Goal: Transaction & Acquisition: Purchase product/service

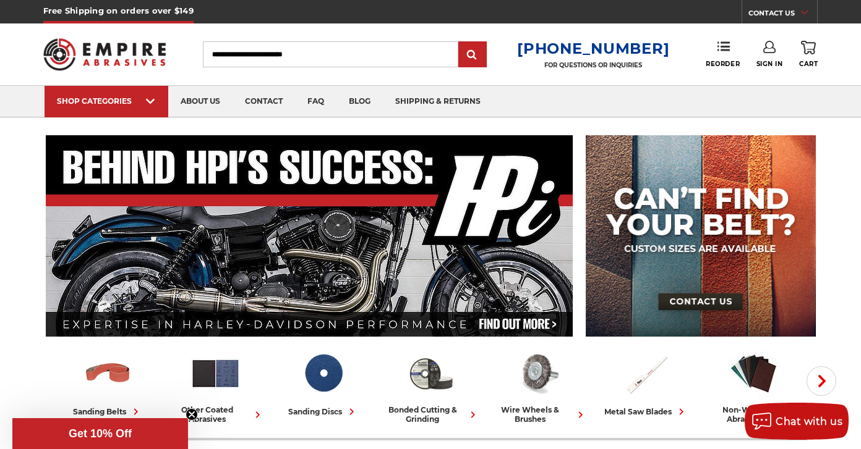
click at [777, 47] on link "Sign In" at bounding box center [769, 54] width 27 height 27
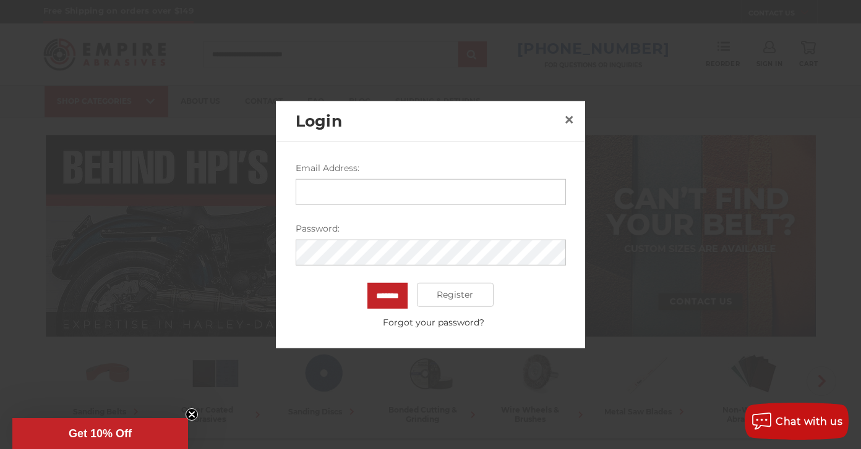
type input "**********"
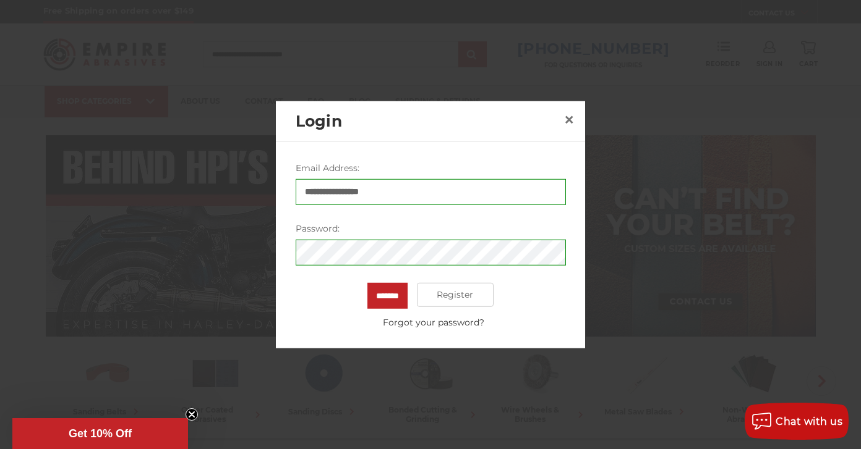
click at [383, 292] on input "*******" at bounding box center [387, 296] width 40 height 26
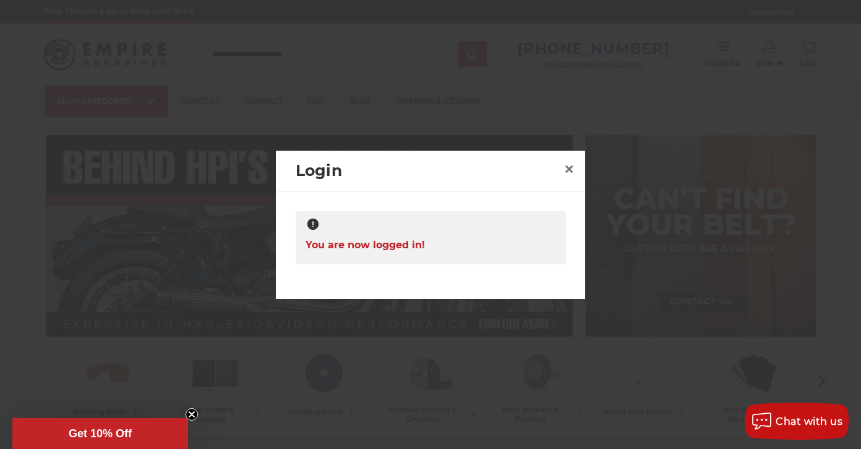
click at [736, 324] on div at bounding box center [430, 224] width 861 height 449
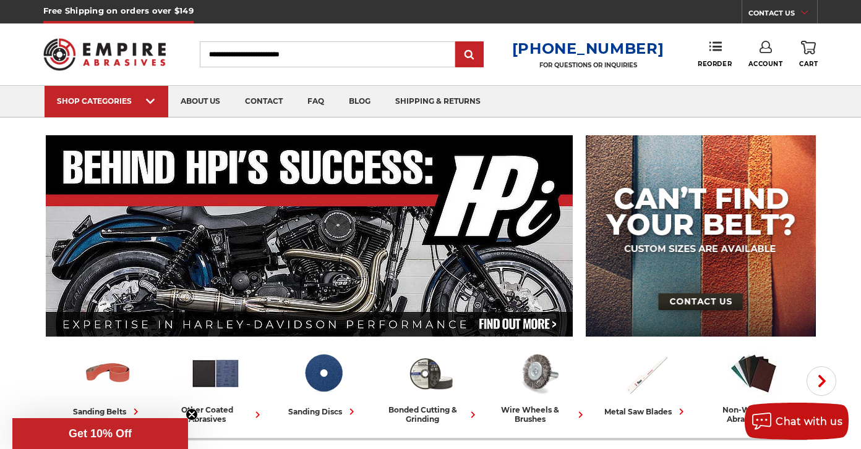
click at [765, 50] on icon at bounding box center [765, 47] width 12 height 12
click at [762, 76] on link "Account" at bounding box center [765, 80] width 88 height 23
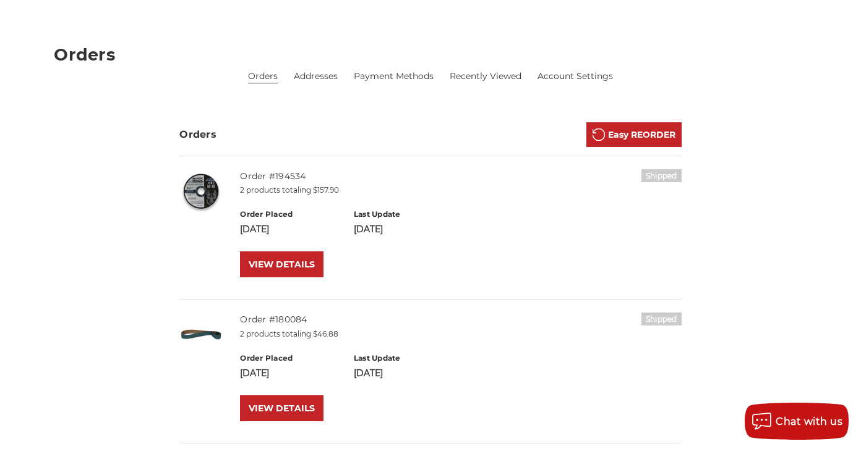
scroll to position [147, 0]
click at [282, 264] on link "VIEW DETAILS" at bounding box center [281, 265] width 83 height 26
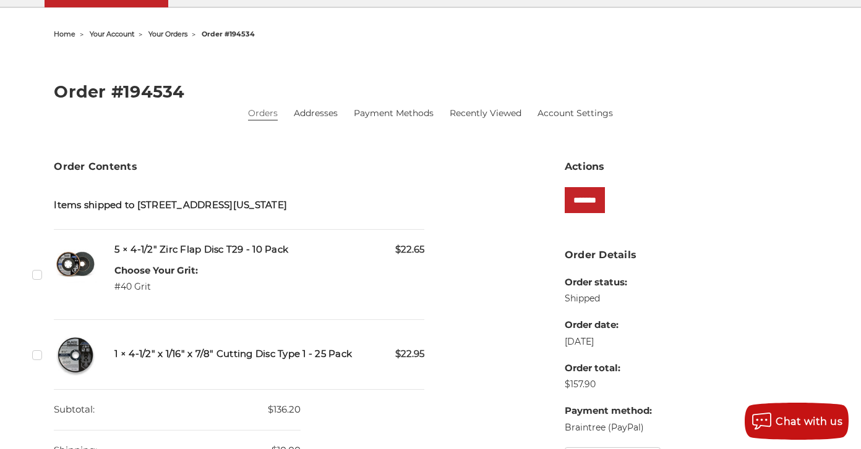
scroll to position [112, 0]
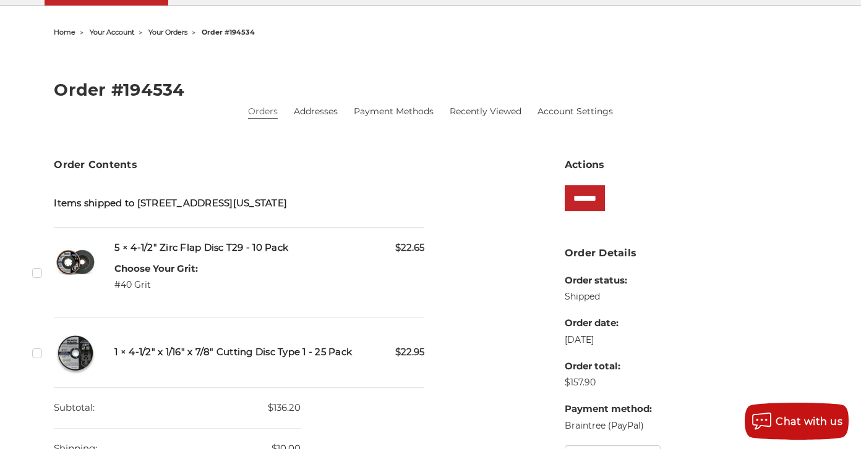
click at [41, 274] on label "Checkbox 528882 label" at bounding box center [38, 272] width 13 height 13
click at [39, 353] on label "Checkbox 528881 label" at bounding box center [38, 353] width 13 height 13
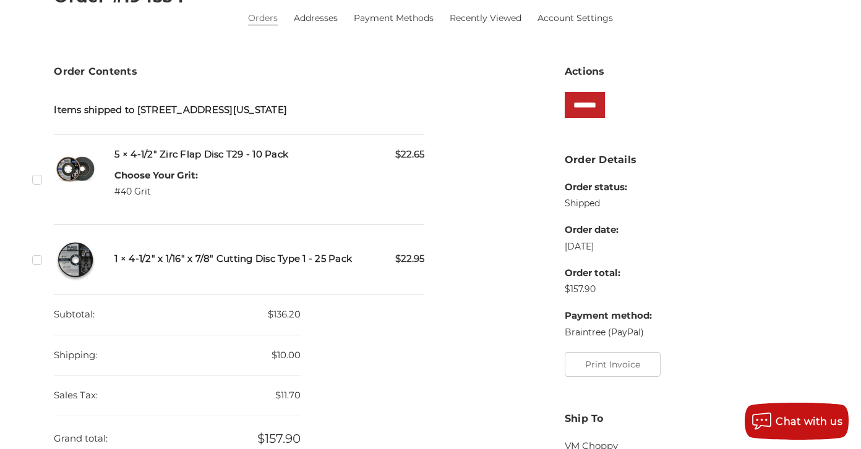
scroll to position [207, 0]
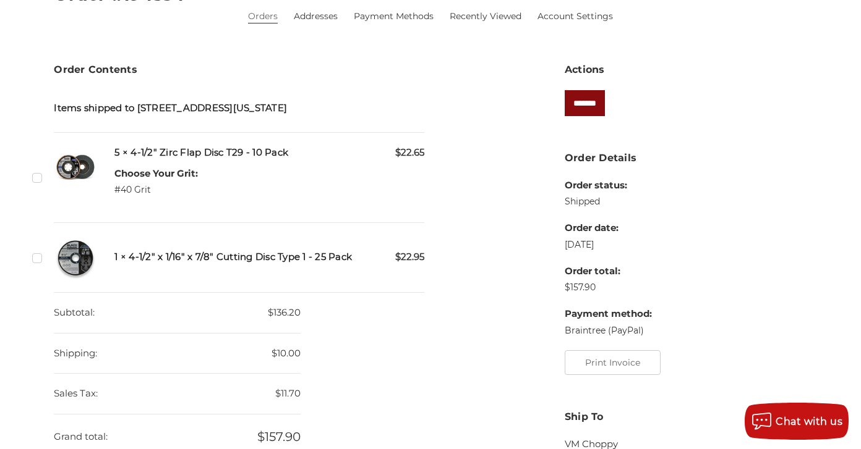
click at [592, 100] on input "*******" at bounding box center [584, 103] width 40 height 26
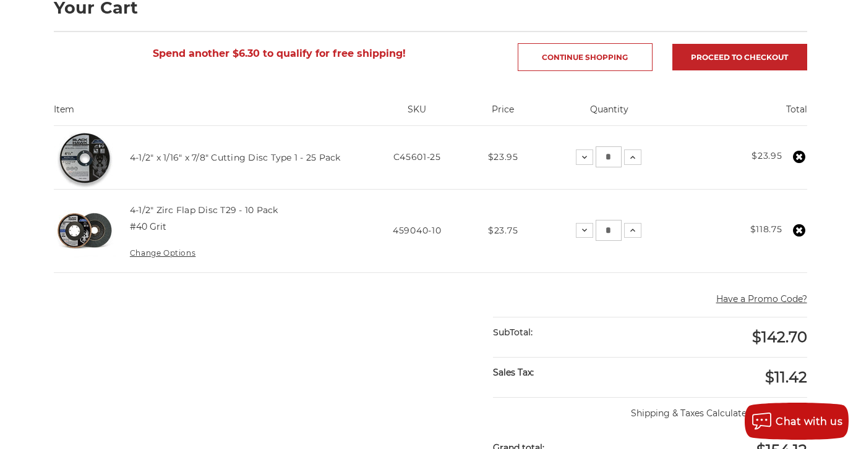
scroll to position [198, 0]
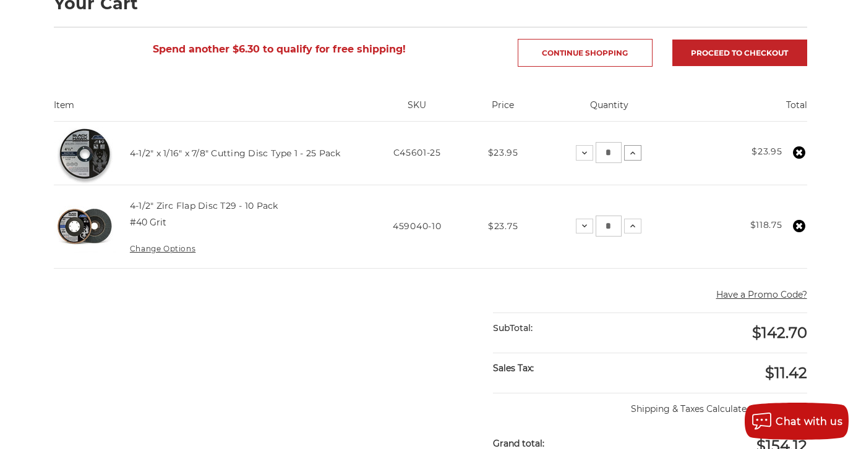
click at [635, 153] on use at bounding box center [632, 152] width 5 height 3
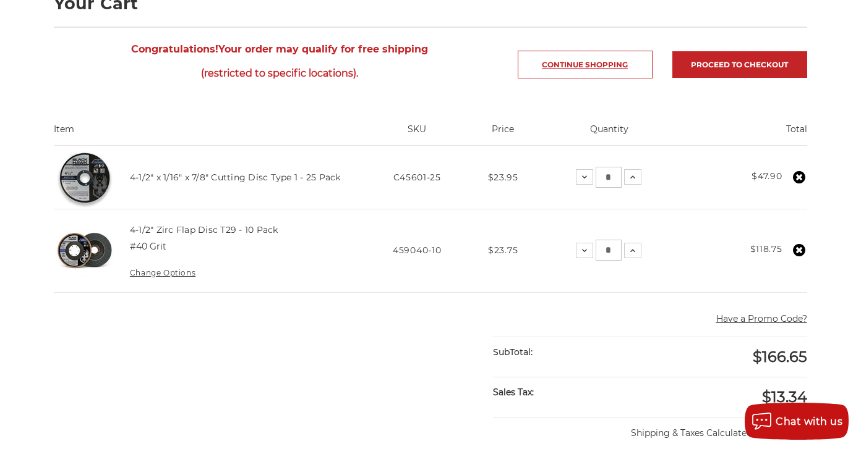
click at [575, 67] on link "Continue Shopping" at bounding box center [585, 65] width 135 height 28
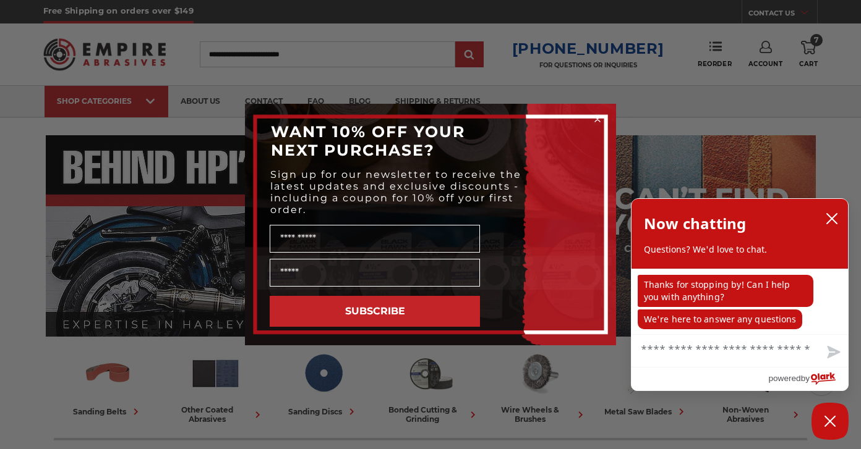
click at [597, 120] on icon "Close dialog" at bounding box center [597, 119] width 5 height 5
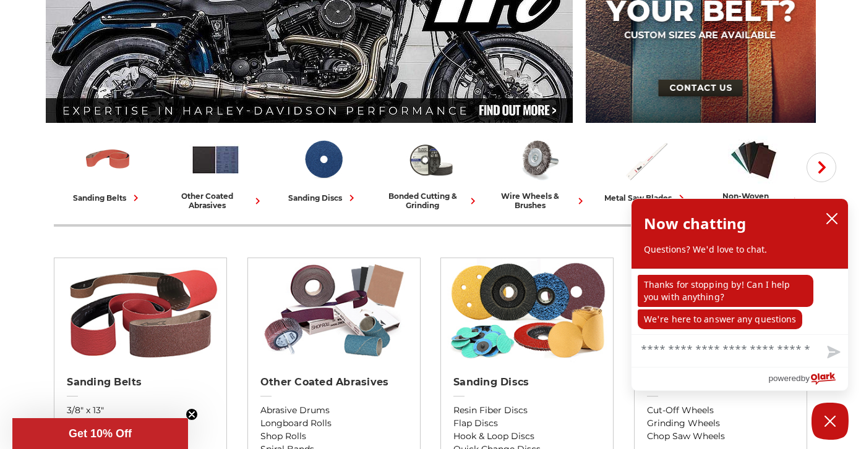
scroll to position [216, 0]
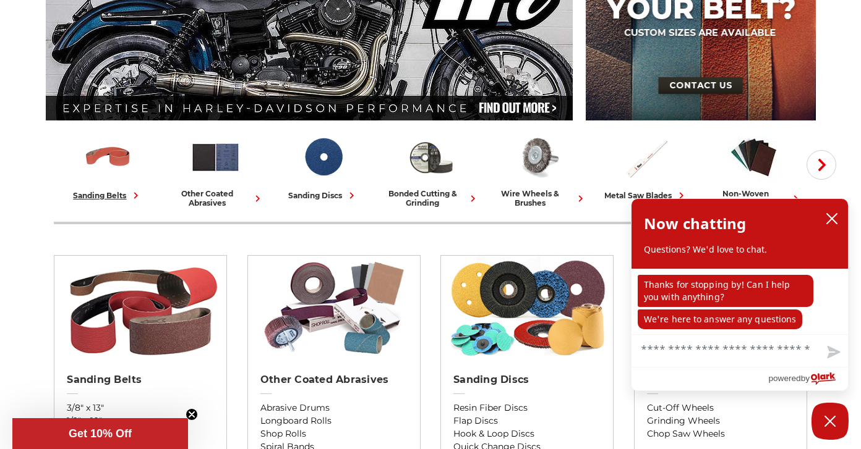
click at [87, 198] on div "sanding belts" at bounding box center [107, 195] width 69 height 13
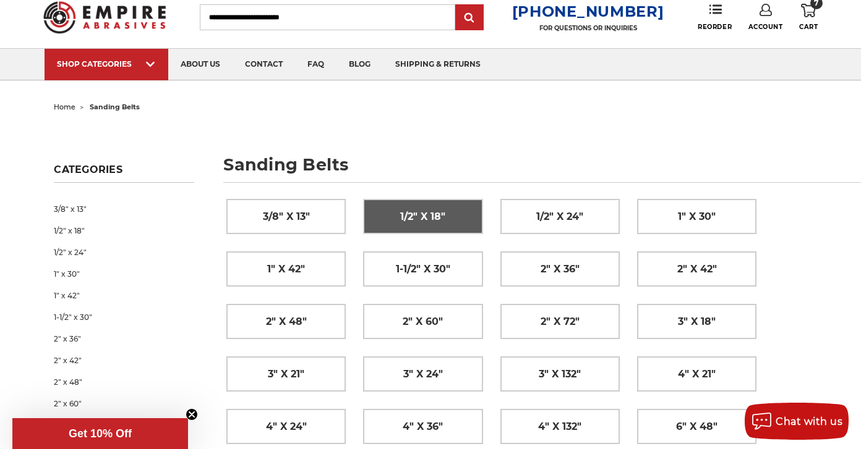
scroll to position [48, 0]
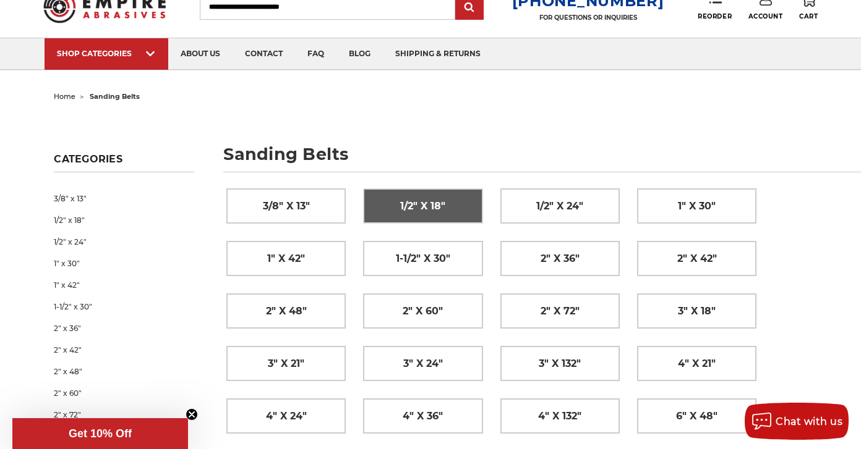
click at [409, 197] on span "1/2" x 18"" at bounding box center [422, 206] width 45 height 21
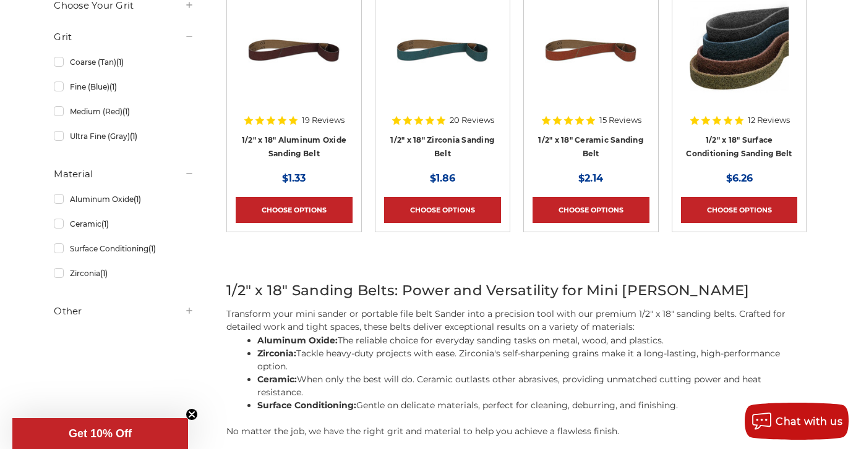
scroll to position [257, 0]
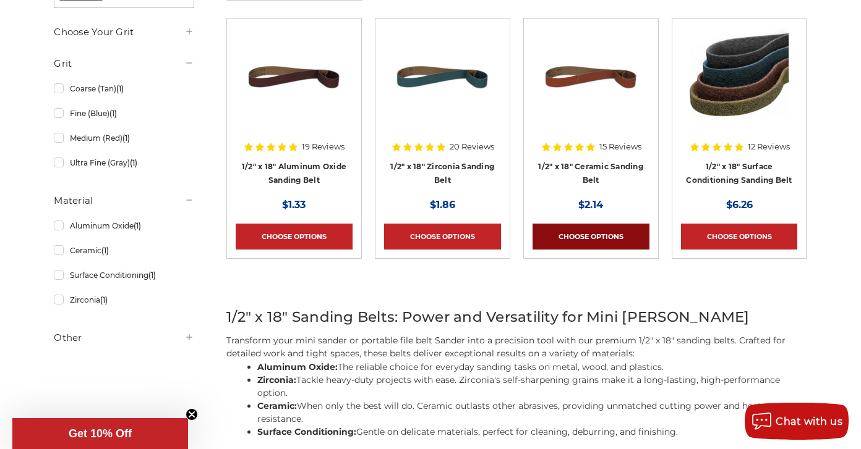
click at [579, 233] on link "Choose Options" at bounding box center [590, 237] width 117 height 26
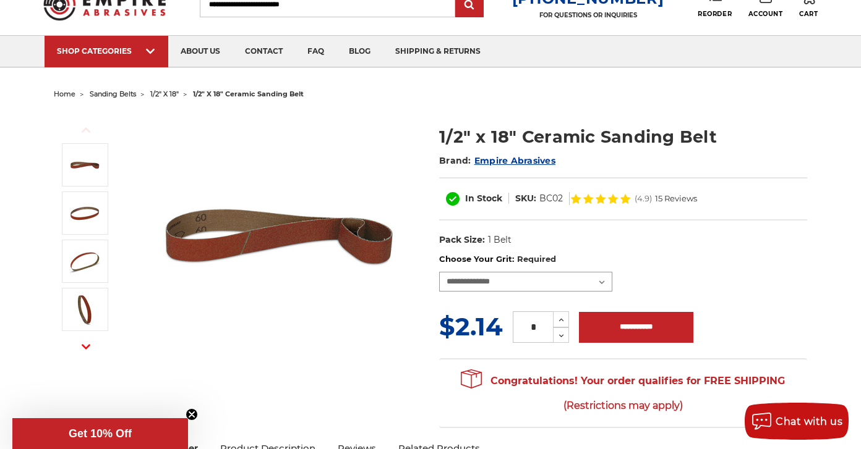
select select "****"
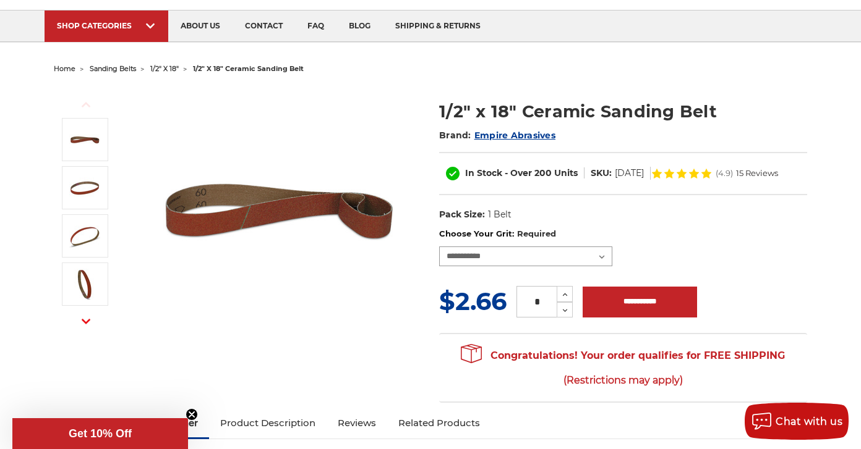
scroll to position [77, 0]
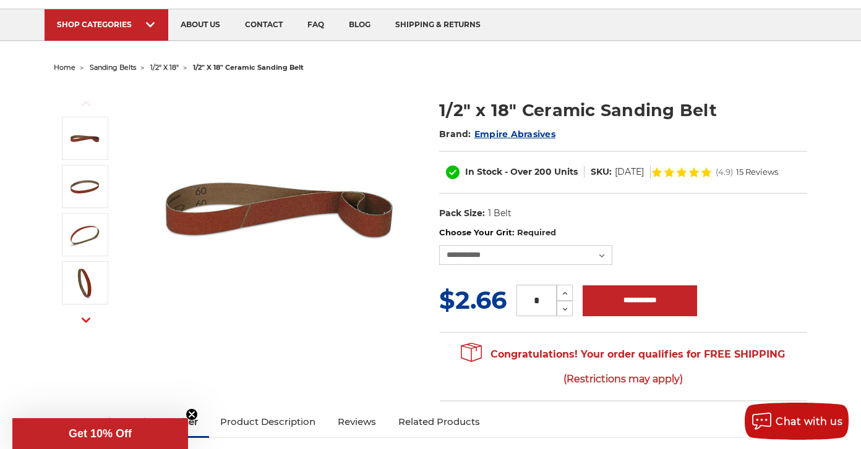
click at [544, 301] on input "*" at bounding box center [536, 301] width 40 height 32
type input "**"
click at [637, 313] on input "**********" at bounding box center [639, 301] width 114 height 31
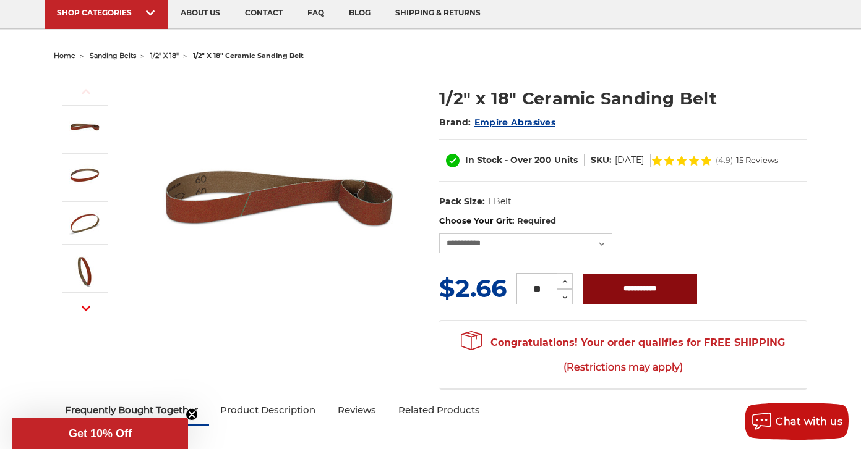
scroll to position [92, 0]
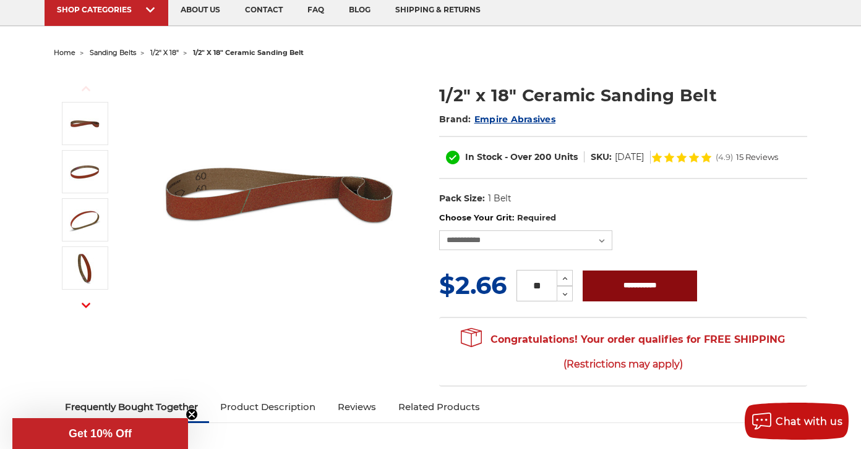
click at [609, 291] on input "**********" at bounding box center [639, 286] width 114 height 31
type input "**********"
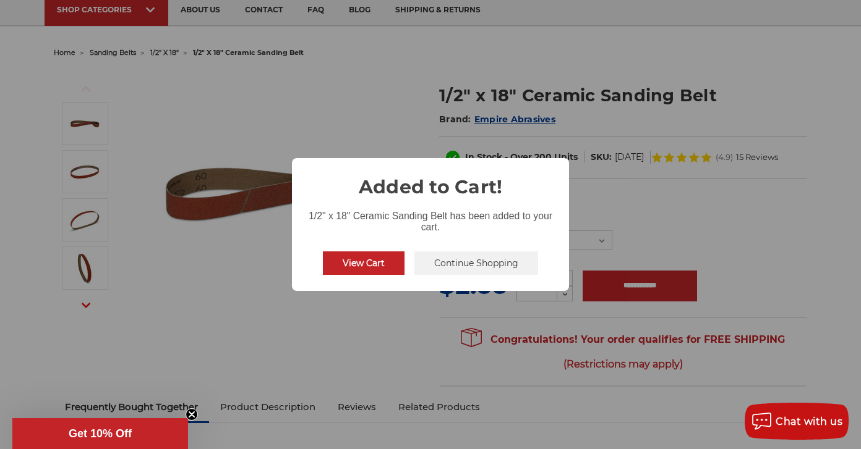
click at [471, 262] on button "Continue Shopping" at bounding box center [476, 263] width 124 height 23
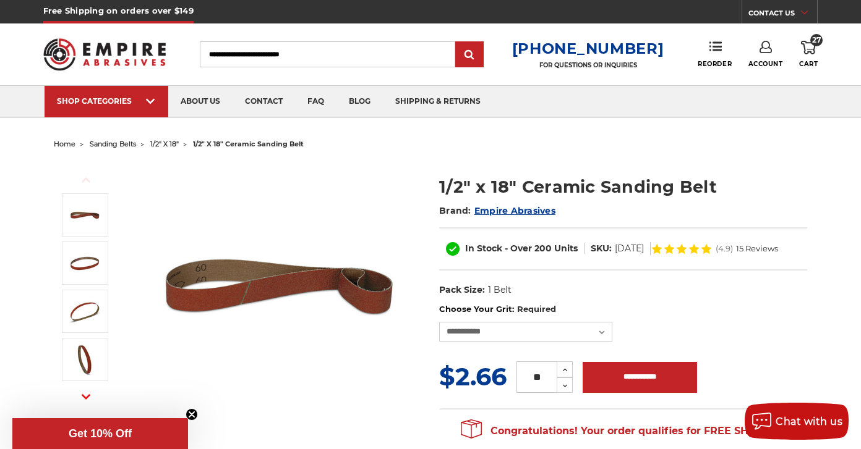
scroll to position [0, 0]
click at [804, 46] on use at bounding box center [808, 48] width 15 height 14
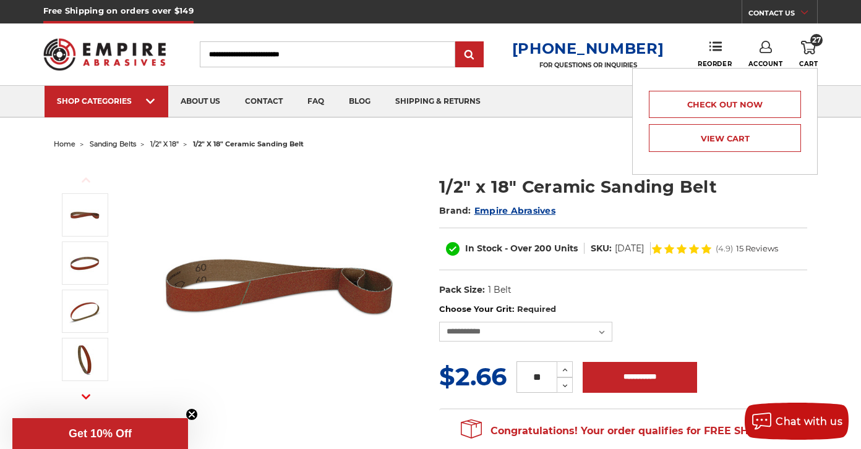
click at [739, 148] on link "View Cart" at bounding box center [725, 138] width 152 height 28
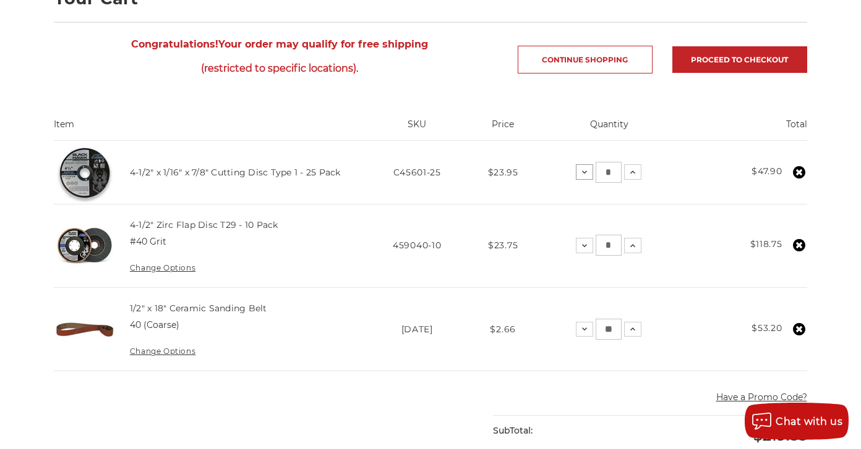
scroll to position [207, 0]
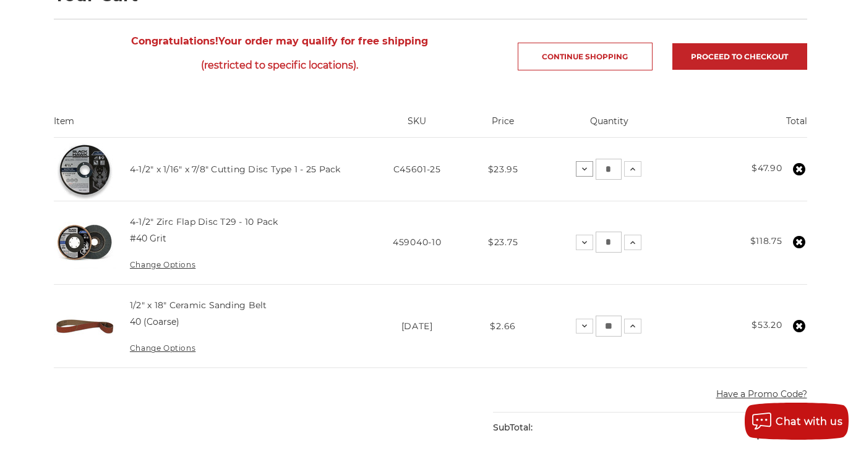
click at [583, 169] on icon at bounding box center [584, 169] width 10 height 10
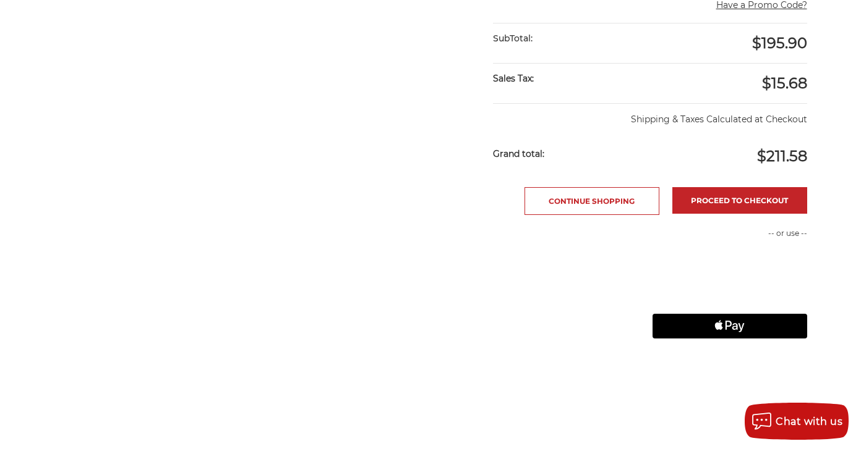
scroll to position [592, 0]
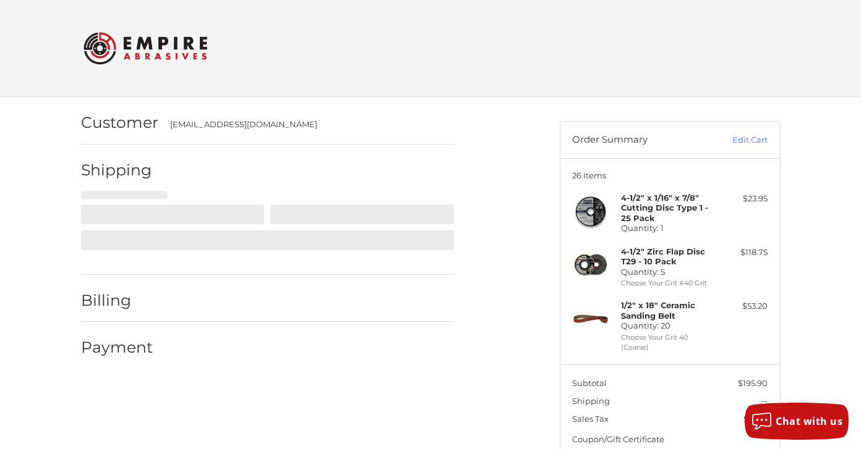
select select "**"
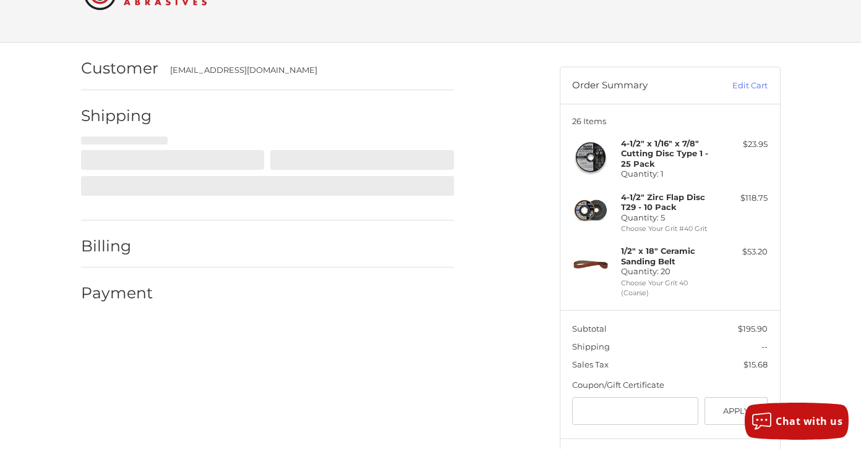
select select "**"
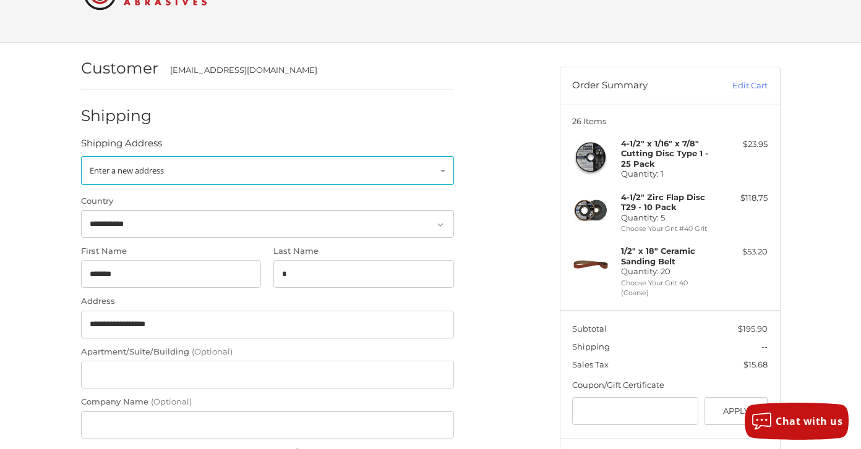
click at [444, 171] on link "Enter a new address" at bounding box center [267, 170] width 373 height 28
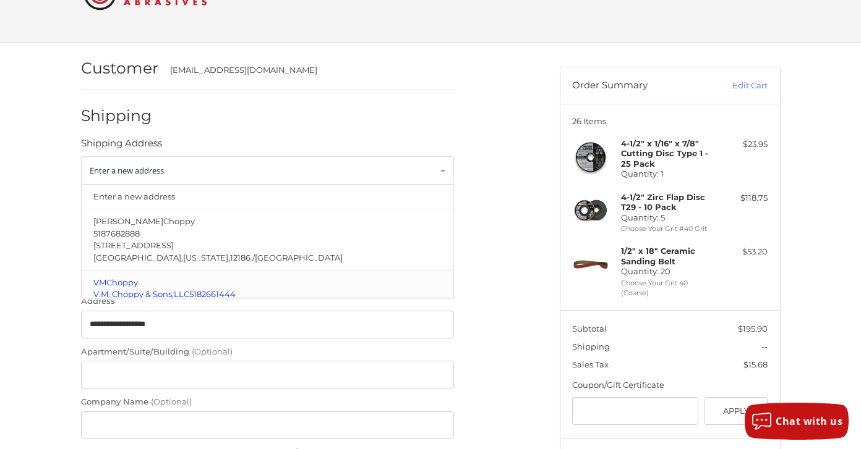
click at [333, 279] on p "VM Choppy" at bounding box center [266, 283] width 347 height 12
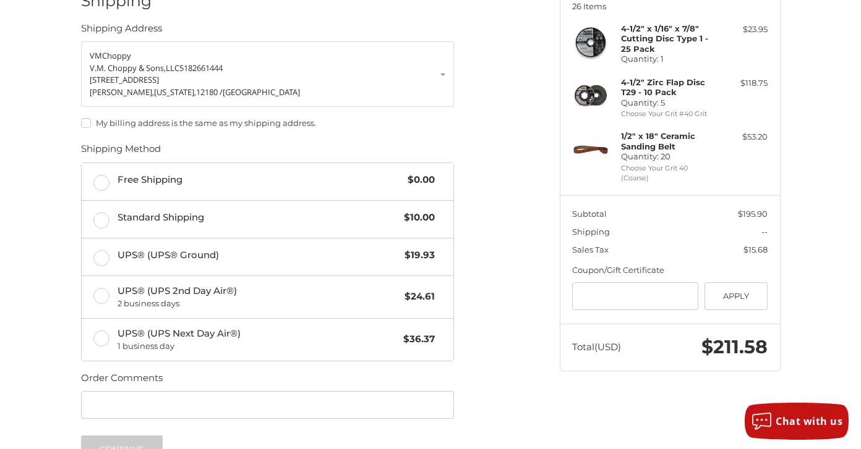
scroll to position [171, 0]
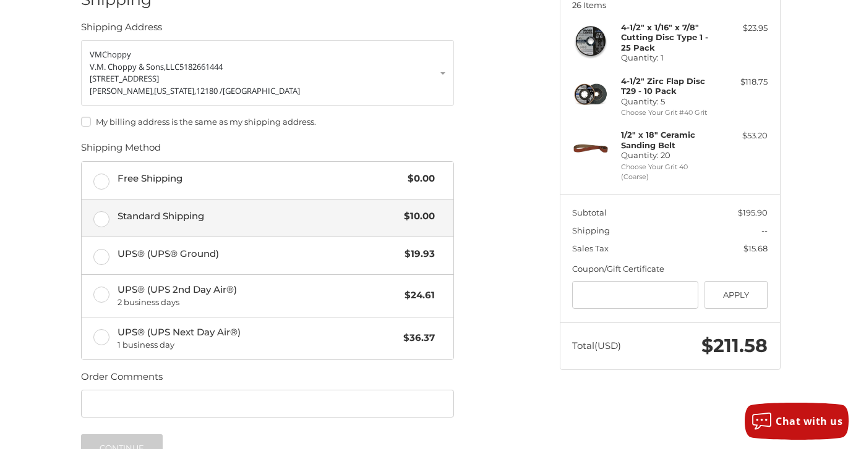
click at [101, 215] on label "Standard Shipping $10.00" at bounding box center [268, 218] width 372 height 37
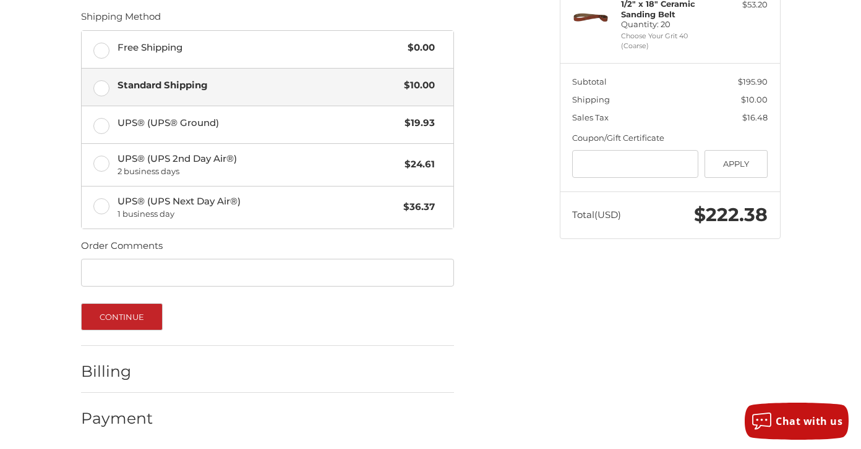
scroll to position [301, 0]
click at [120, 309] on button "Continue" at bounding box center [122, 317] width 82 height 27
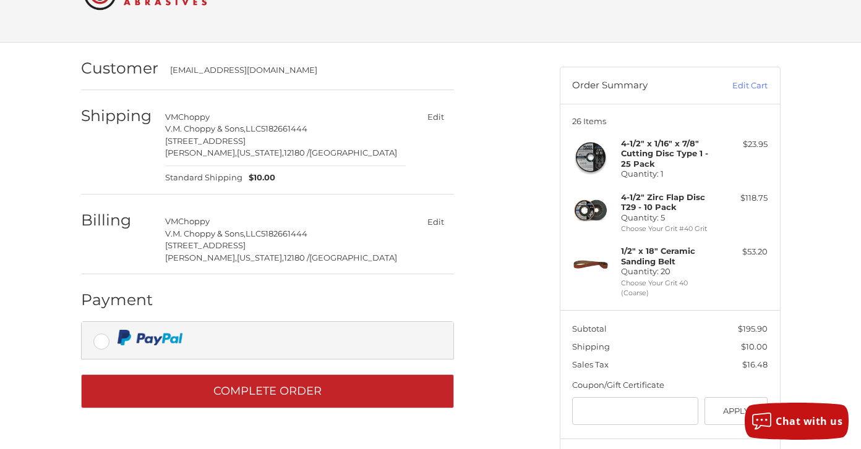
scroll to position [47, 0]
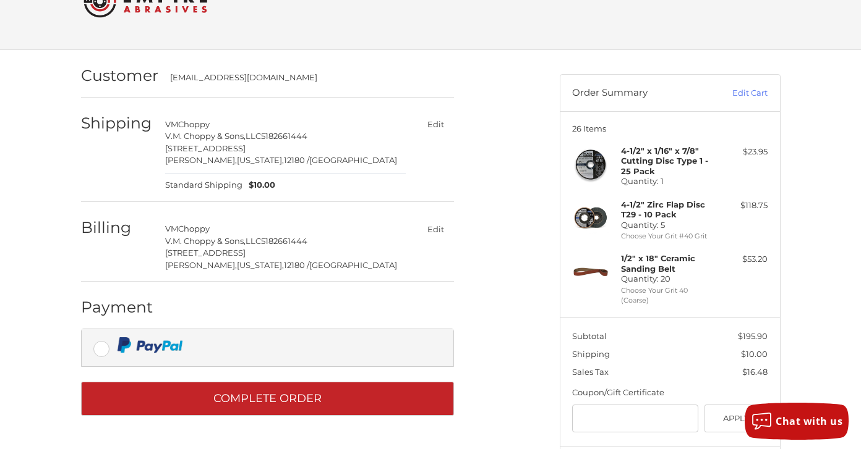
click at [434, 224] on button "Edit" at bounding box center [436, 229] width 36 height 18
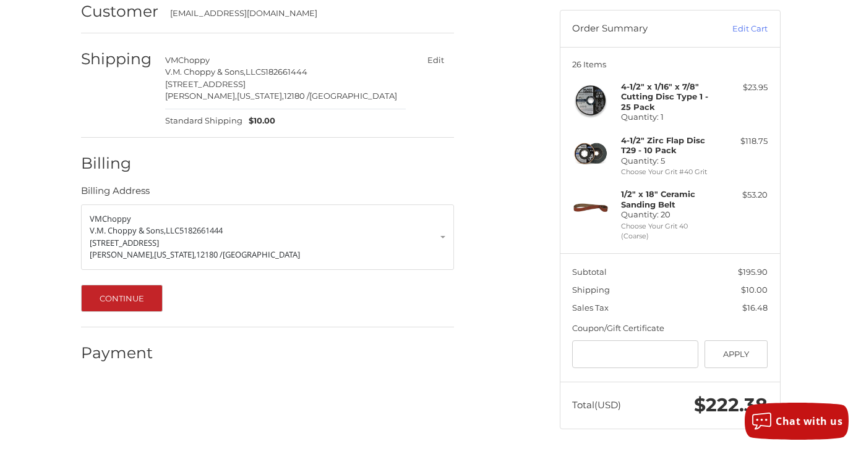
scroll to position [111, 0]
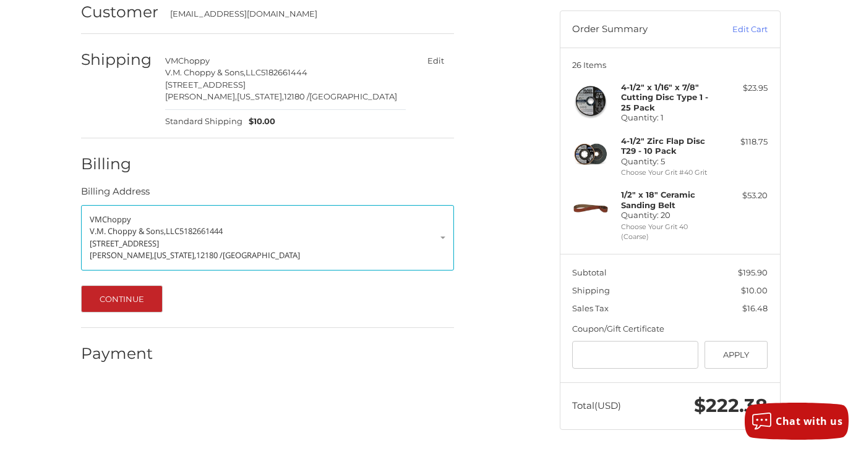
click at [441, 234] on p "V.M. Choppy & Sons,LLC 5182661444" at bounding box center [268, 232] width 356 height 12
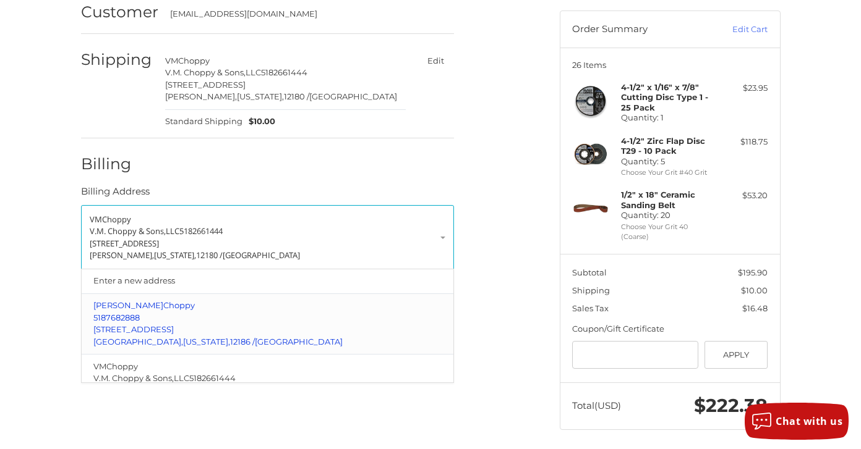
click at [318, 319] on p "5187682888" at bounding box center [266, 318] width 347 height 12
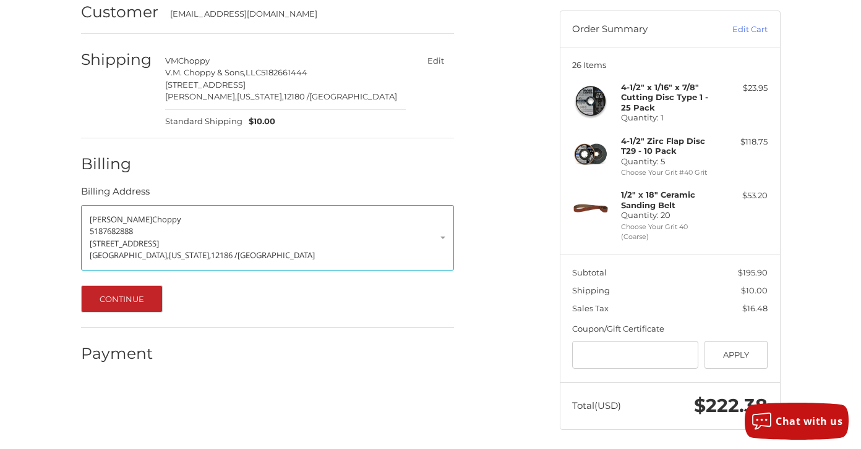
click at [148, 294] on button "Continue" at bounding box center [122, 299] width 82 height 27
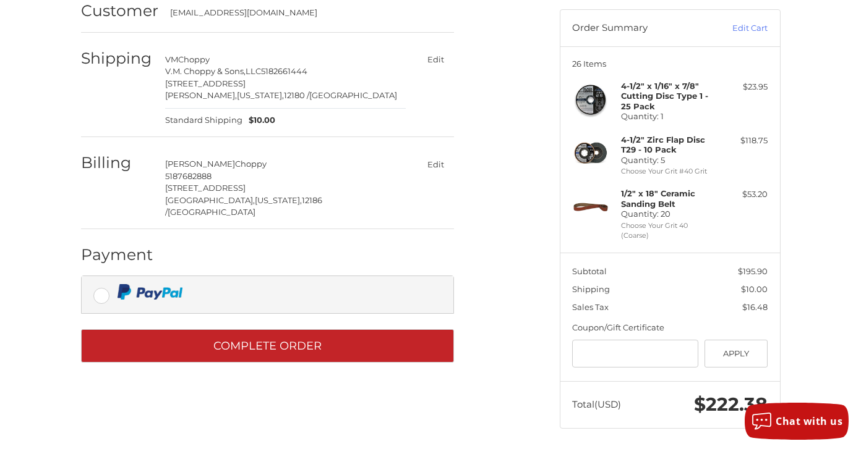
scroll to position [111, 0]
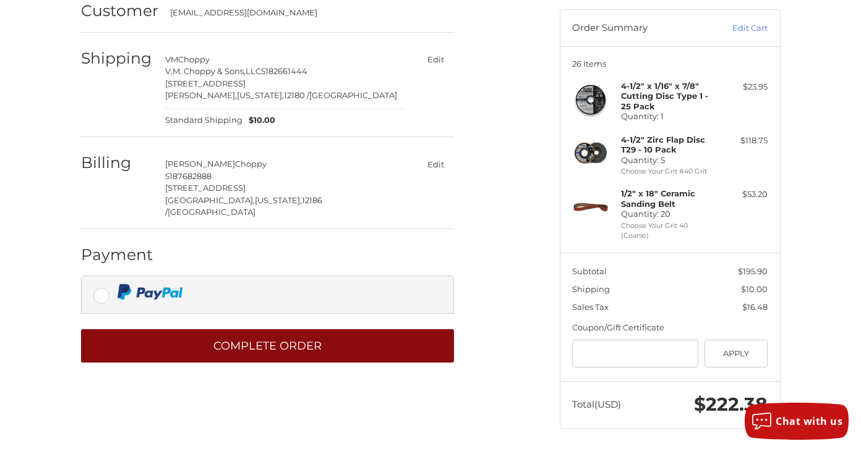
click at [279, 331] on button "Complete order" at bounding box center [267, 347] width 373 height 34
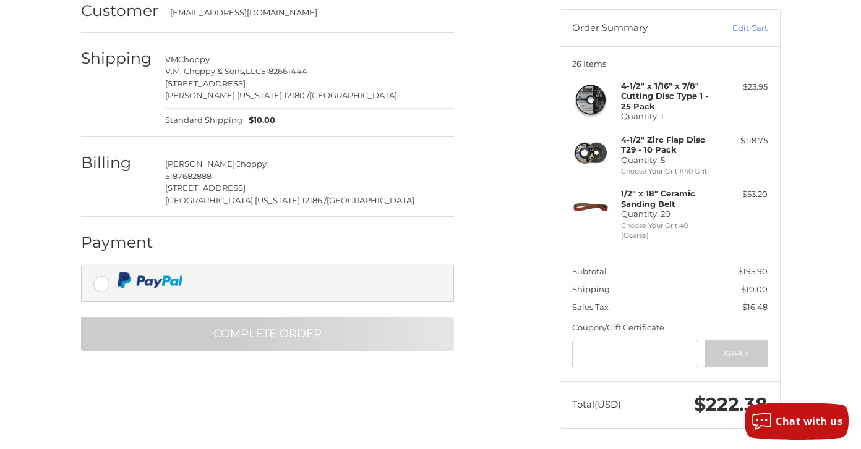
scroll to position [111, 0]
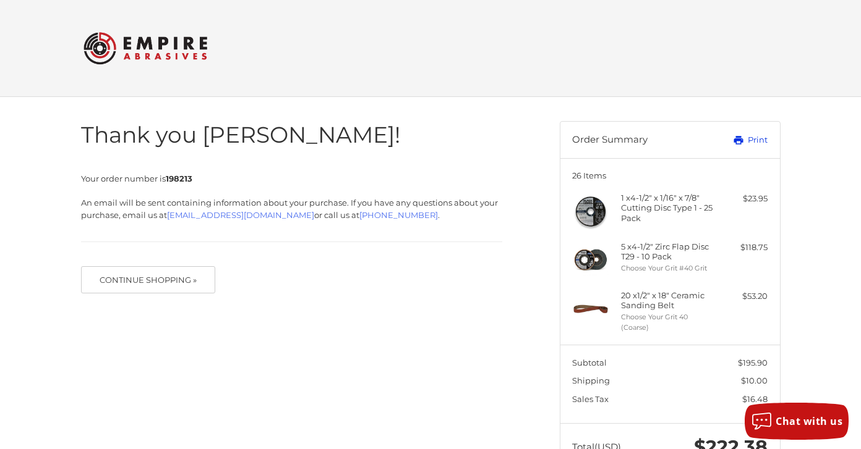
click at [749, 137] on link "Print" at bounding box center [736, 140] width 61 height 12
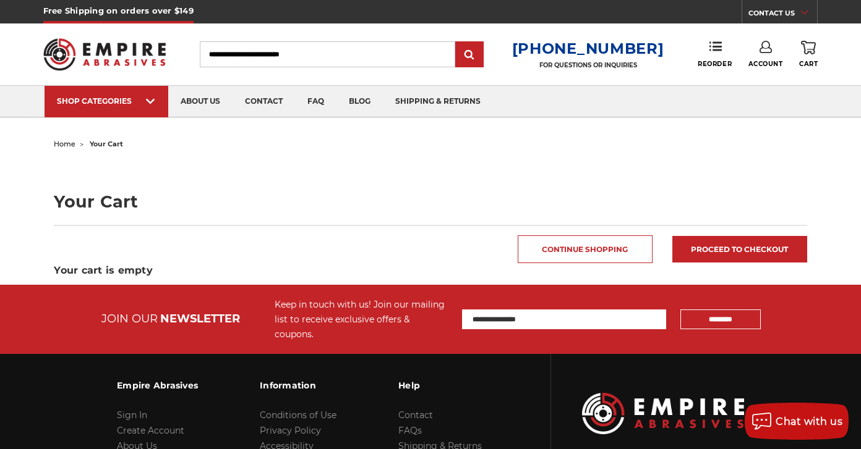
click at [764, 51] on icon at bounding box center [765, 47] width 12 height 12
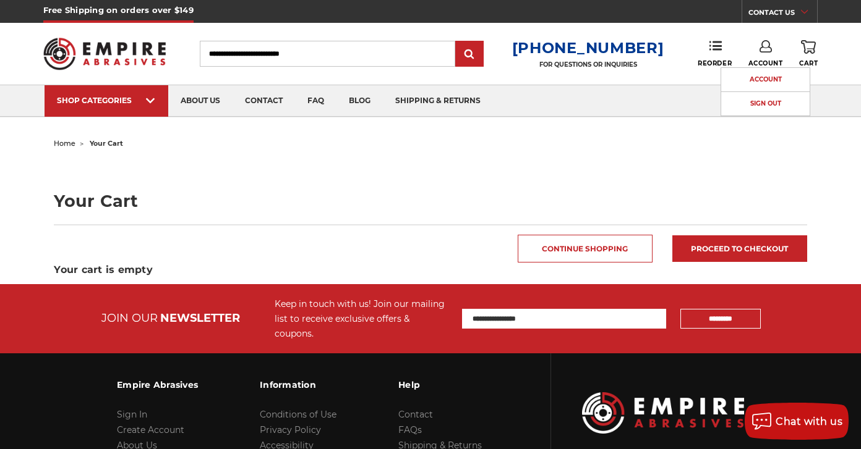
click at [764, 101] on link "Sign Out" at bounding box center [765, 104] width 88 height 24
